Goal: Ask a question

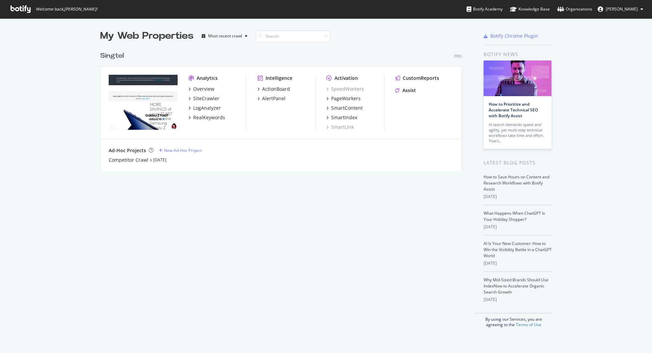
scroll to position [348, 642]
click at [349, 99] on div "PageWorkers" at bounding box center [346, 98] width 30 height 7
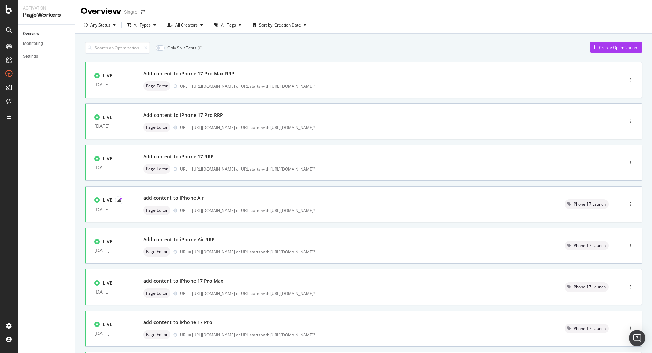
click at [470, 39] on div "Only Split Tests ( 0 ) Create Optimization LIVE [DATE] Add content to iPhone 17…" at bounding box center [364, 264] width 558 height 453
click at [239, 200] on div "add content to iPhone Air" at bounding box center [345, 198] width 405 height 10
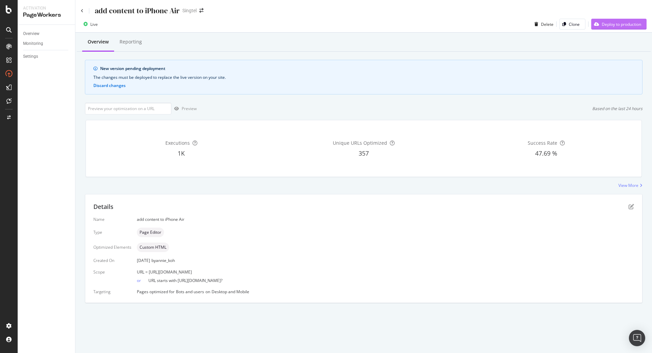
click at [636, 24] on div "Deploy to production" at bounding box center [621, 24] width 39 height 6
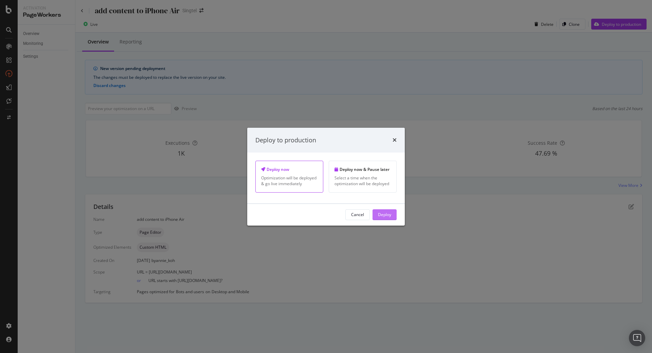
click at [388, 214] on div "Deploy" at bounding box center [384, 215] width 13 height 6
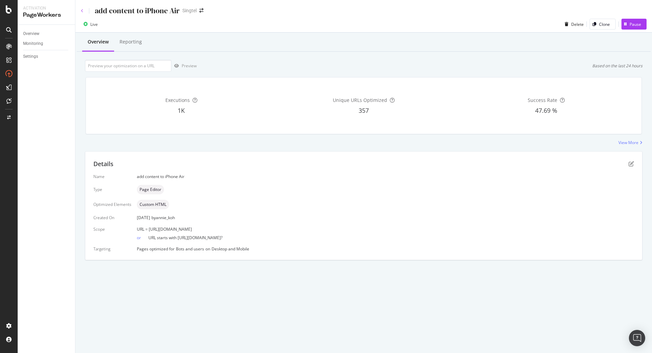
click at [83, 11] on icon at bounding box center [82, 11] width 3 height 4
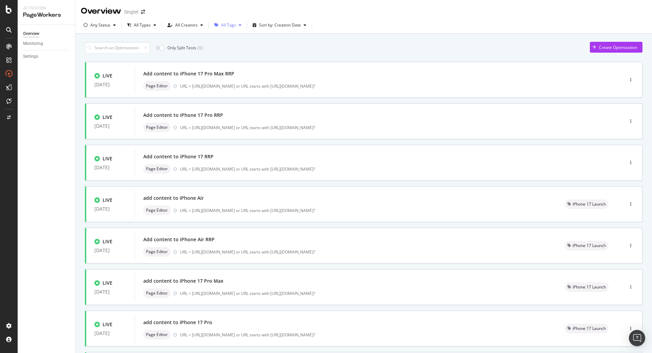
click at [229, 26] on div "All Tags" at bounding box center [228, 25] width 15 height 4
click at [218, 97] on div at bounding box center [218, 95] width 5 height 5
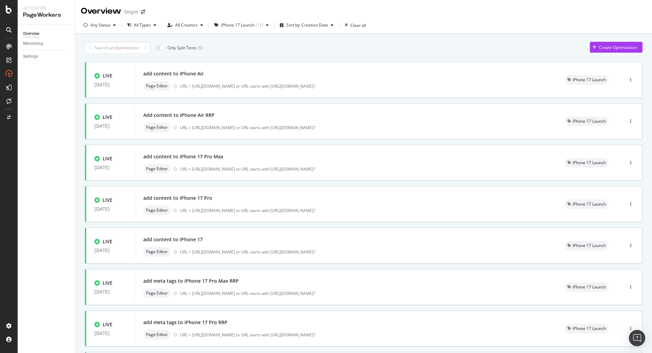
click at [486, 53] on div "Only Split Tests ( 0 ) Create Optimization" at bounding box center [364, 48] width 558 height 12
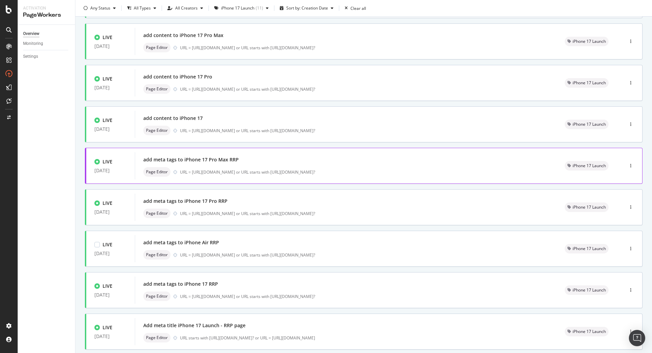
scroll to position [122, 0]
click at [264, 208] on div "Page Editor URL = [URL][DOMAIN_NAME] or URL starts with [URL][DOMAIN_NAME]?" at bounding box center [345, 213] width 405 height 10
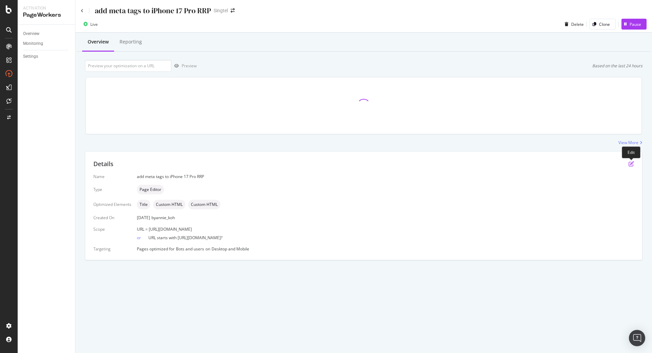
click at [631, 163] on icon "pen-to-square" at bounding box center [631, 163] width 5 height 5
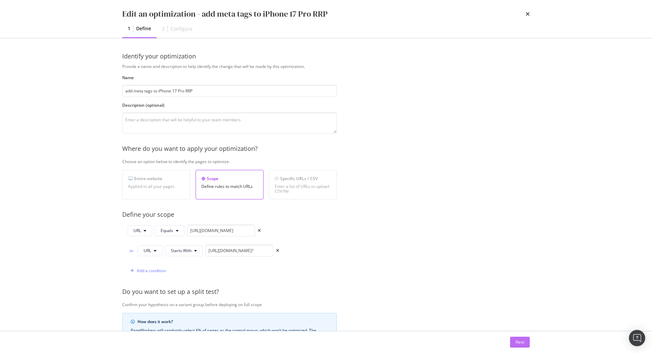
click at [521, 344] on div "Next" at bounding box center [520, 342] width 9 height 6
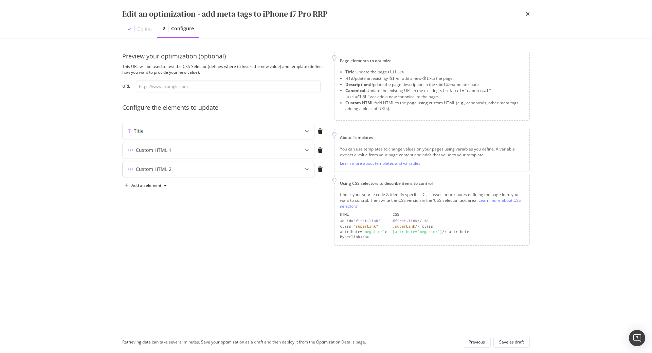
click at [293, 171] on div "Custom HTML 2" at bounding box center [219, 169] width 192 height 16
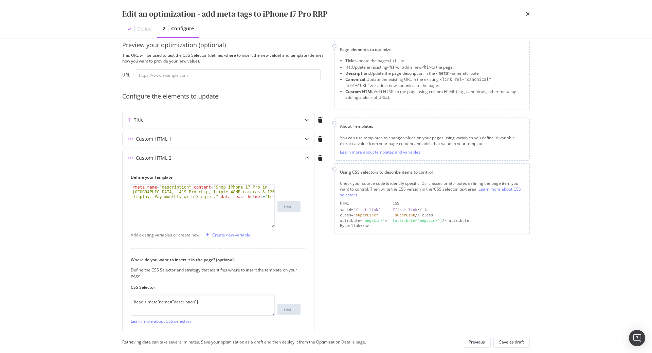
scroll to position [2, 0]
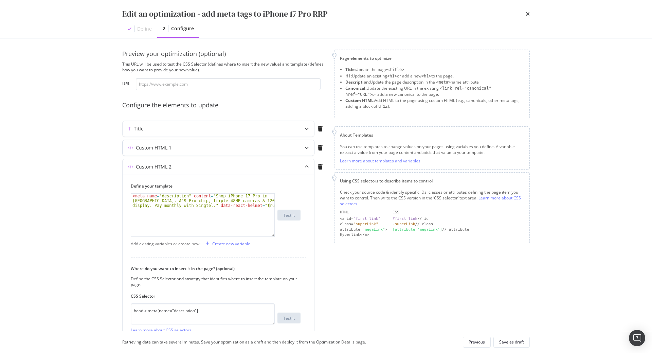
click at [232, 146] on div "Custom HTML 1" at bounding box center [205, 147] width 165 height 7
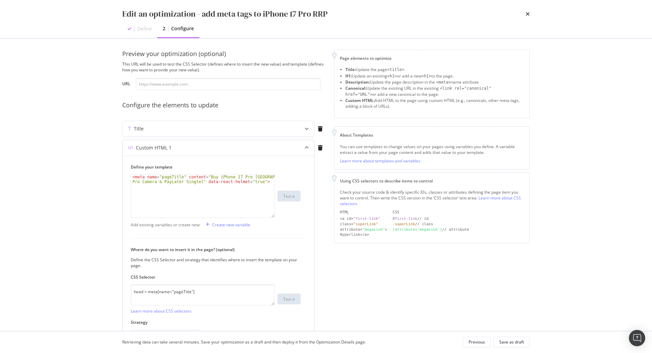
click at [232, 146] on div "Custom HTML 1" at bounding box center [205, 147] width 165 height 7
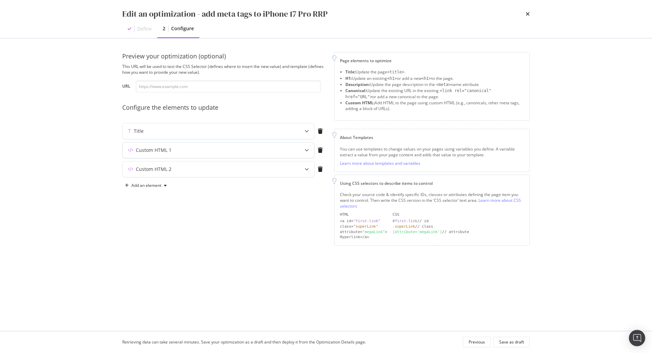
scroll to position [0, 0]
click at [228, 170] on div "Custom HTML 2" at bounding box center [205, 169] width 165 height 7
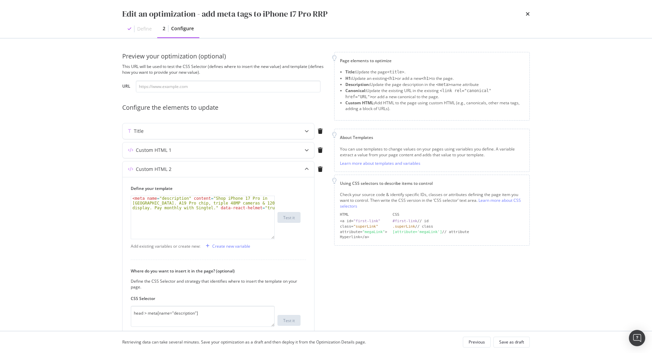
click at [421, 278] on div "Page elements to optimize Title: Update the page <title> . H1: Update an existi…" at bounding box center [432, 218] width 196 height 332
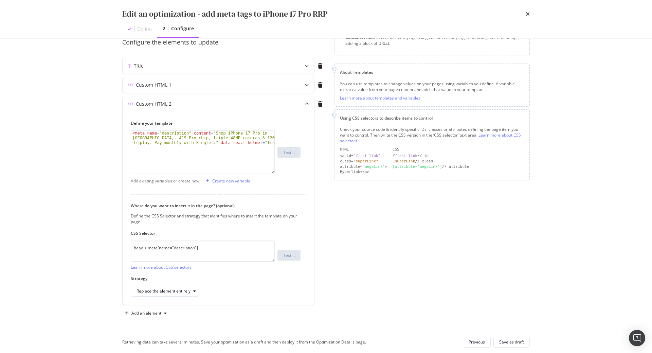
scroll to position [67, 0]
click at [529, 12] on icon "times" at bounding box center [528, 13] width 4 height 5
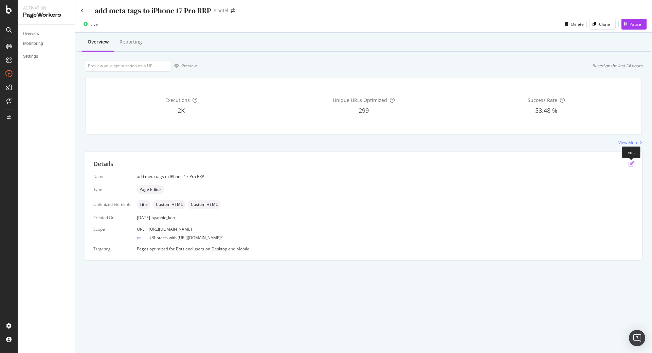
click at [631, 163] on icon "pen-to-square" at bounding box center [631, 163] width 5 height 5
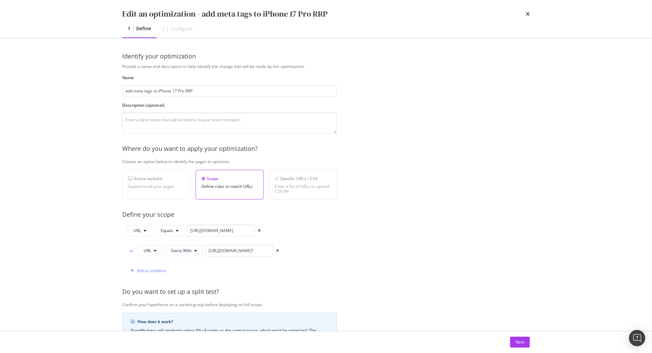
scroll to position [138, 0]
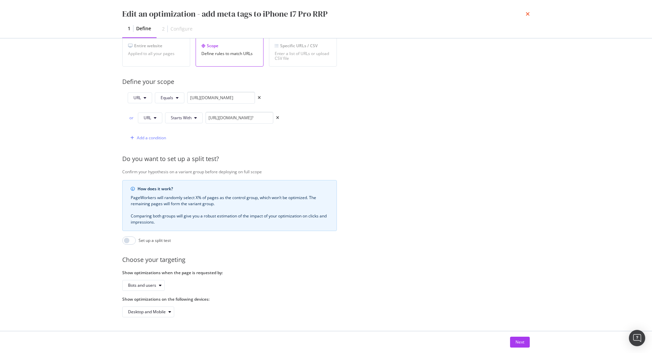
click at [527, 12] on icon "times" at bounding box center [528, 13] width 4 height 5
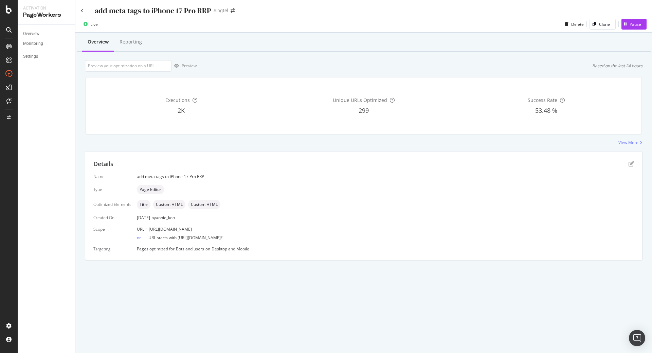
drag, startPoint x: 148, startPoint y: 229, endPoint x: 304, endPoint y: 226, distance: 156.0
click at [304, 226] on div "URL = [URL][DOMAIN_NAME]" at bounding box center [385, 229] width 497 height 6
copy span "[URL][DOMAIN_NAME]"
click at [109, 68] on input "url" at bounding box center [128, 66] width 87 height 12
paste input "[URL][DOMAIN_NAME]"
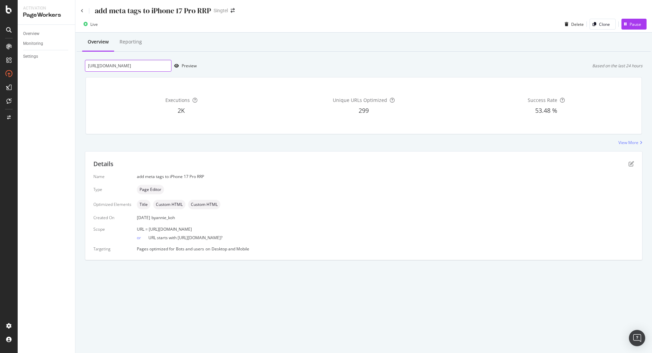
scroll to position [0, 55]
type input "[URL][DOMAIN_NAME]"
click at [182, 67] on div "Preview" at bounding box center [189, 66] width 15 height 6
click at [83, 11] on div "add meta tags to iPhone 17 Pro RRP" at bounding box center [146, 10] width 130 height 11
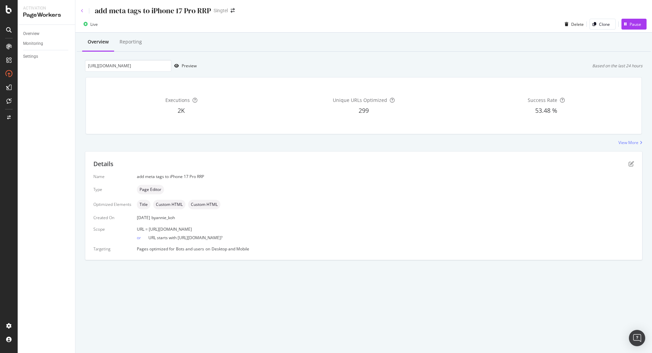
click at [83, 11] on icon at bounding box center [82, 11] width 3 height 4
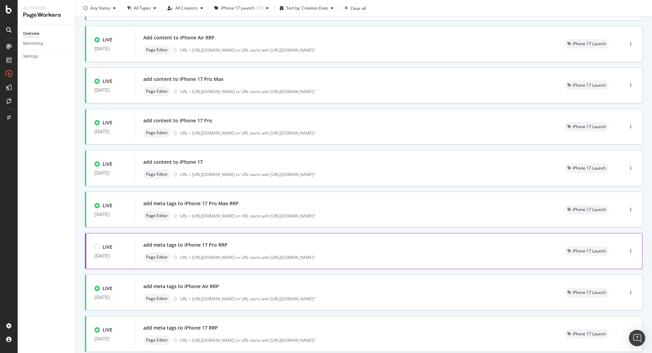
scroll to position [78, 0]
click at [222, 294] on div "Page Editor URL = [URL][DOMAIN_NAME] or URL starts with [URL][DOMAIN_NAME]?" at bounding box center [345, 298] width 405 height 10
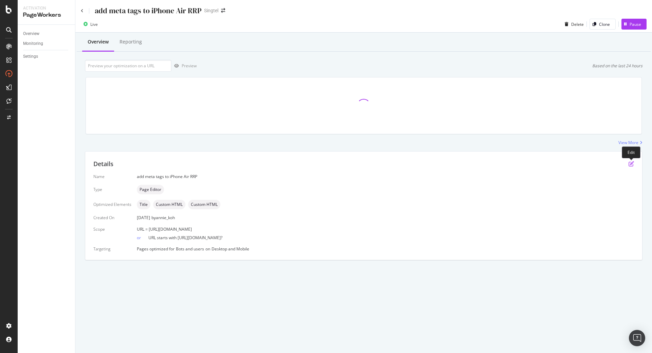
click at [630, 165] on icon "pen-to-square" at bounding box center [631, 163] width 5 height 5
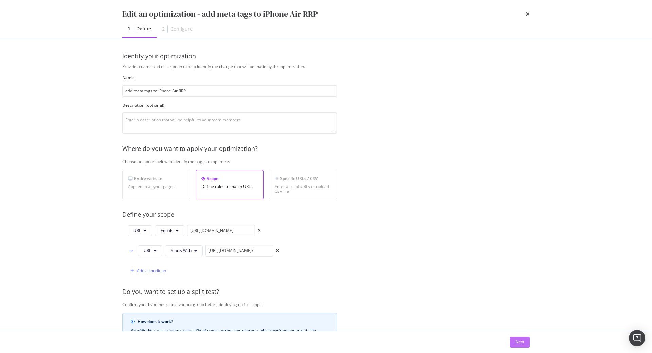
click at [517, 345] on div "Next" at bounding box center [520, 342] width 9 height 6
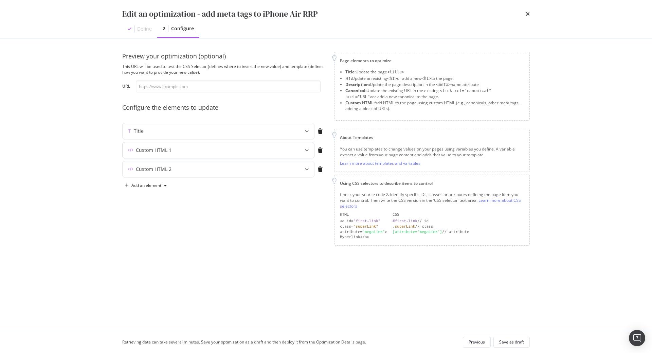
click at [283, 151] on div "Custom HTML 1" at bounding box center [205, 150] width 165 height 7
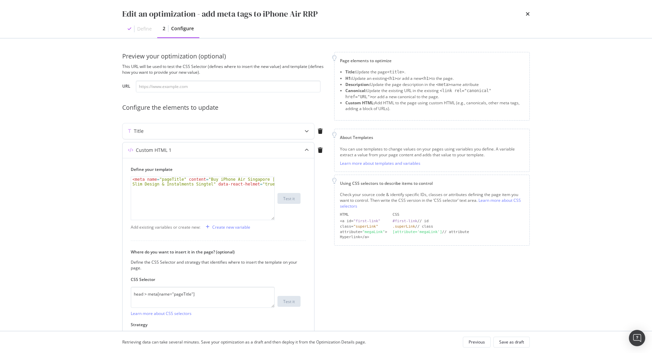
click at [283, 151] on div "Custom HTML 1" at bounding box center [205, 150] width 165 height 7
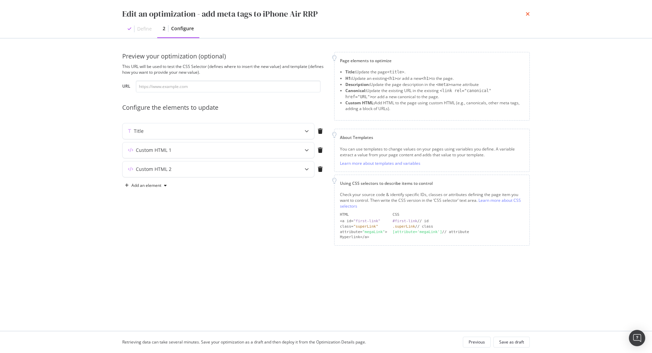
click at [527, 13] on icon "times" at bounding box center [528, 13] width 4 height 5
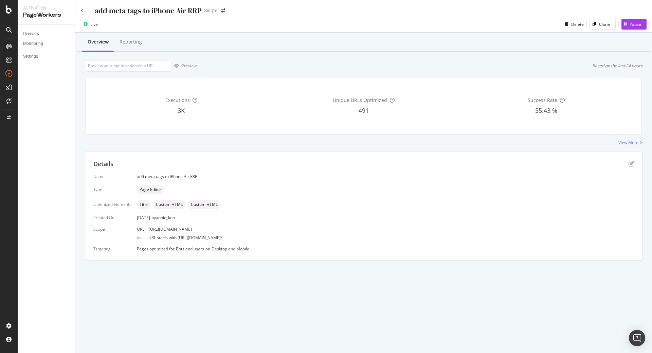
drag, startPoint x: 148, startPoint y: 228, endPoint x: 304, endPoint y: 229, distance: 156.3
click at [304, 229] on div "URL = [URL][DOMAIN_NAME]" at bounding box center [385, 229] width 497 height 6
copy span "[URL][DOMAIN_NAME]"
click at [149, 68] on input "url" at bounding box center [128, 66] width 87 height 12
paste input "[URL][DOMAIN_NAME]"
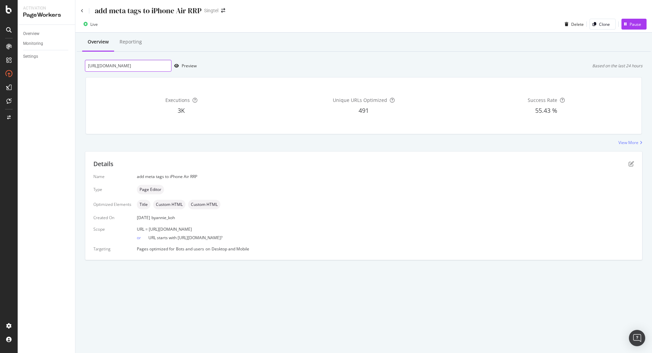
scroll to position [0, 47]
type input "[URL][DOMAIN_NAME]"
click at [177, 70] on div "Preview" at bounding box center [184, 66] width 25 height 10
click at [82, 11] on icon at bounding box center [82, 11] width 3 height 4
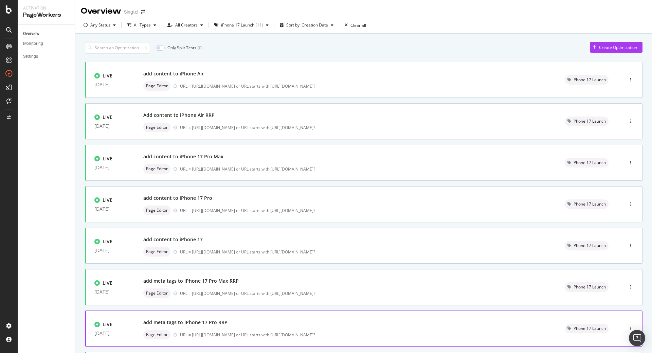
scroll to position [100, 0]
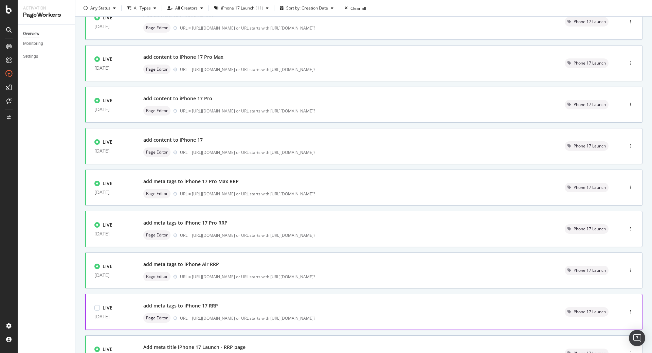
click at [208, 303] on div "add meta tags to iPhone 17 RRP" at bounding box center [180, 305] width 75 height 7
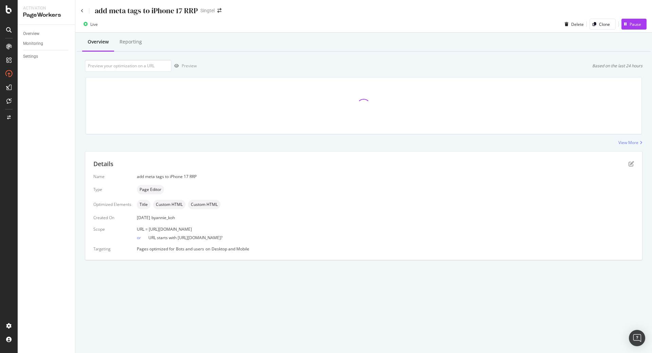
drag, startPoint x: 148, startPoint y: 229, endPoint x: 280, endPoint y: 230, distance: 131.8
click at [280, 230] on div "URL = [URL][DOMAIN_NAME]" at bounding box center [385, 229] width 497 height 6
copy span "[URL][DOMAIN_NAME]"
click at [146, 65] on input "url" at bounding box center [128, 66] width 87 height 12
paste input "[URL][DOMAIN_NAME]"
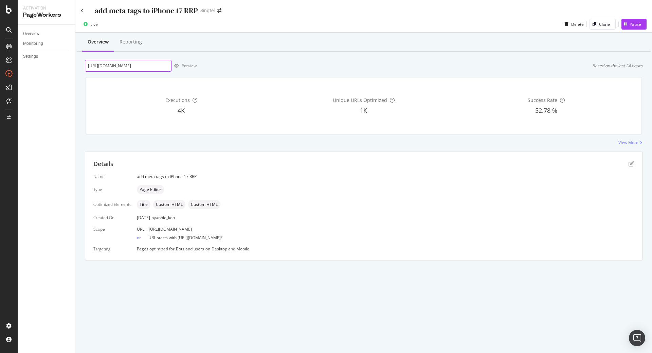
scroll to position [0, 47]
type input "[URL][DOMAIN_NAME]"
click at [190, 64] on div "Preview" at bounding box center [189, 66] width 15 height 6
click at [640, 338] on img "Open Intercom Messenger" at bounding box center [637, 338] width 9 height 9
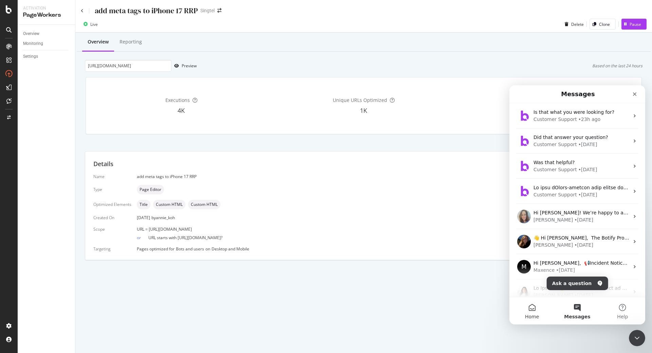
click at [525, 305] on button "Home" at bounding box center [532, 310] width 45 height 27
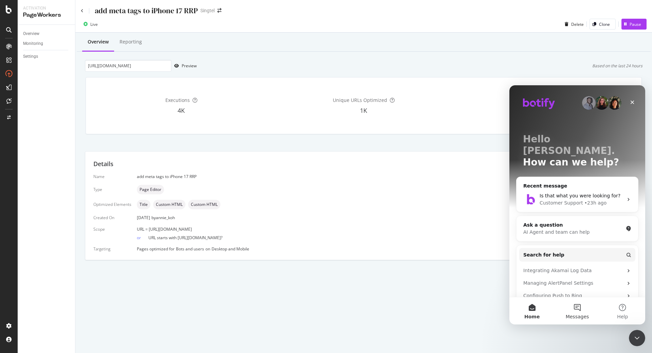
click at [571, 303] on button "Messages" at bounding box center [577, 310] width 45 height 27
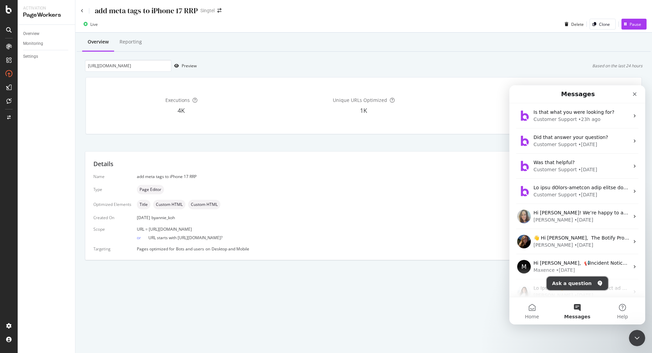
click at [578, 284] on button "Ask a question" at bounding box center [577, 284] width 61 height 14
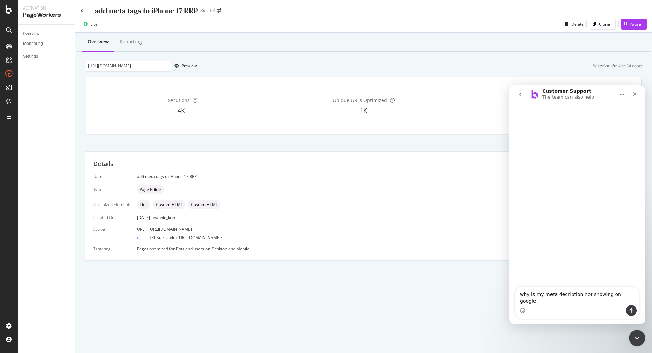
type textarea "why is my meta decription not showing on google?"
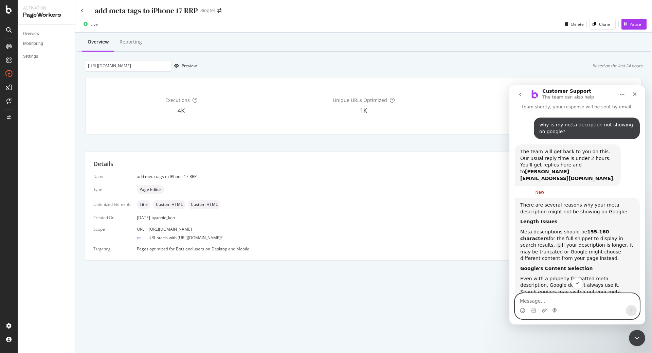
scroll to position [20, 0]
click at [636, 95] on icon "Close" at bounding box center [635, 94] width 4 height 4
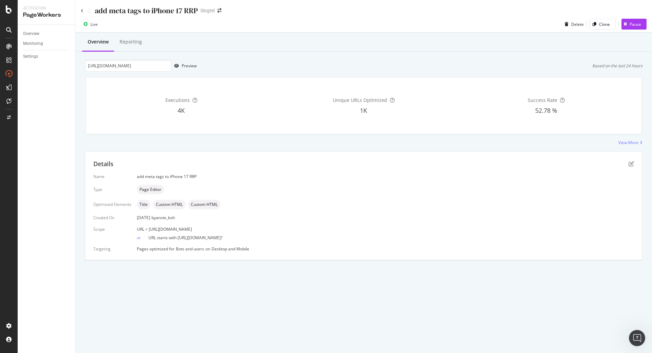
scroll to position [164, 0]
